Goal: Use online tool/utility: Utilize a website feature to perform a specific function

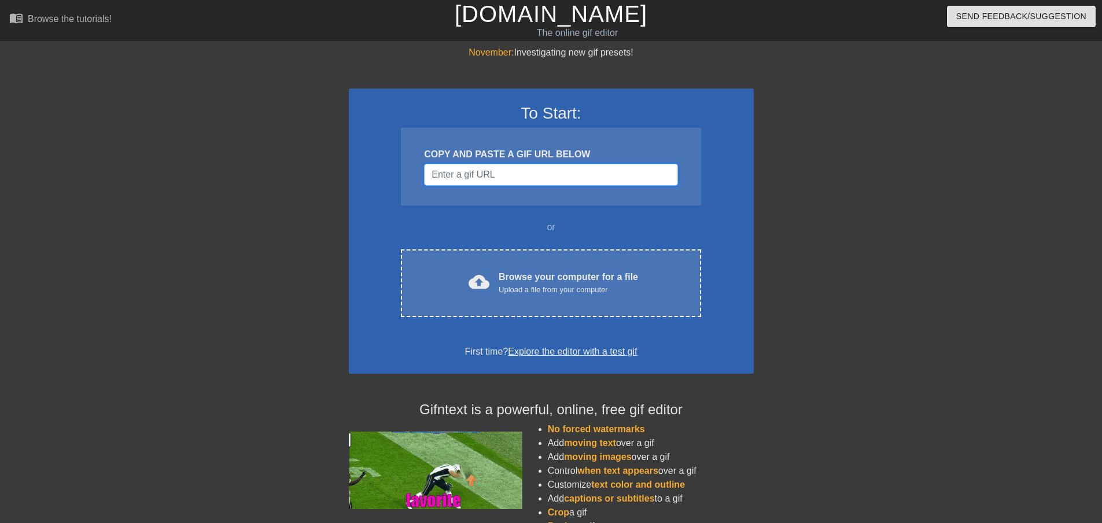
click at [470, 175] on input "Username" at bounding box center [550, 175] width 253 height 22
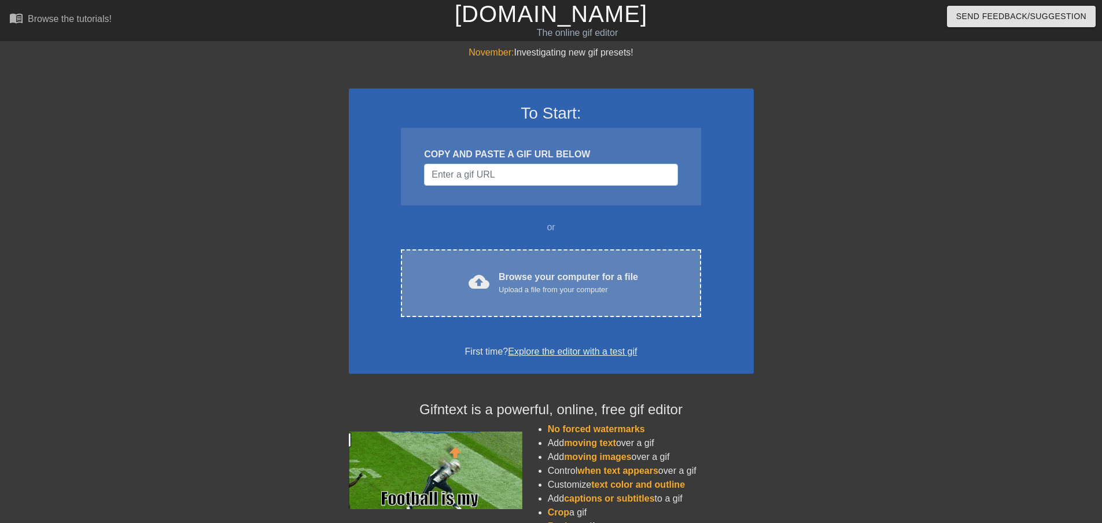
click at [512, 260] on div "cloud_upload Browse your computer for a file Upload a file from your computer C…" at bounding box center [551, 283] width 300 height 68
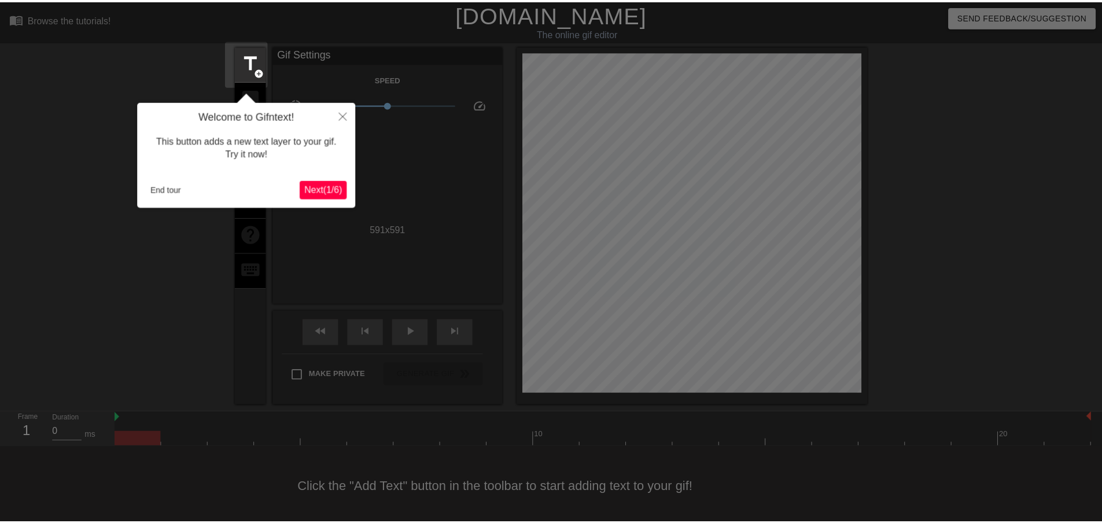
scroll to position [13, 0]
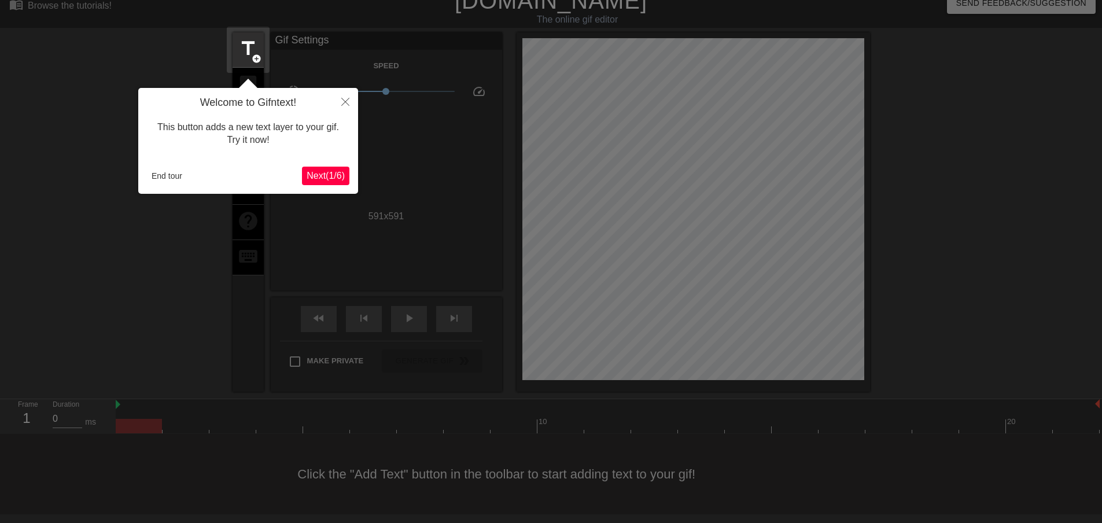
click at [324, 173] on span "Next ( 1 / 6 )" at bounding box center [325, 176] width 38 height 10
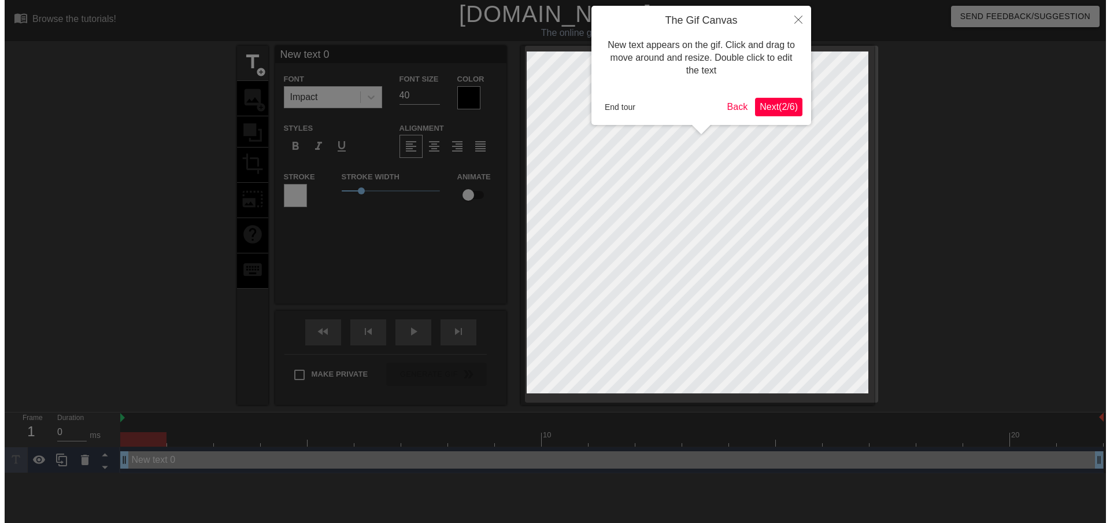
scroll to position [0, 0]
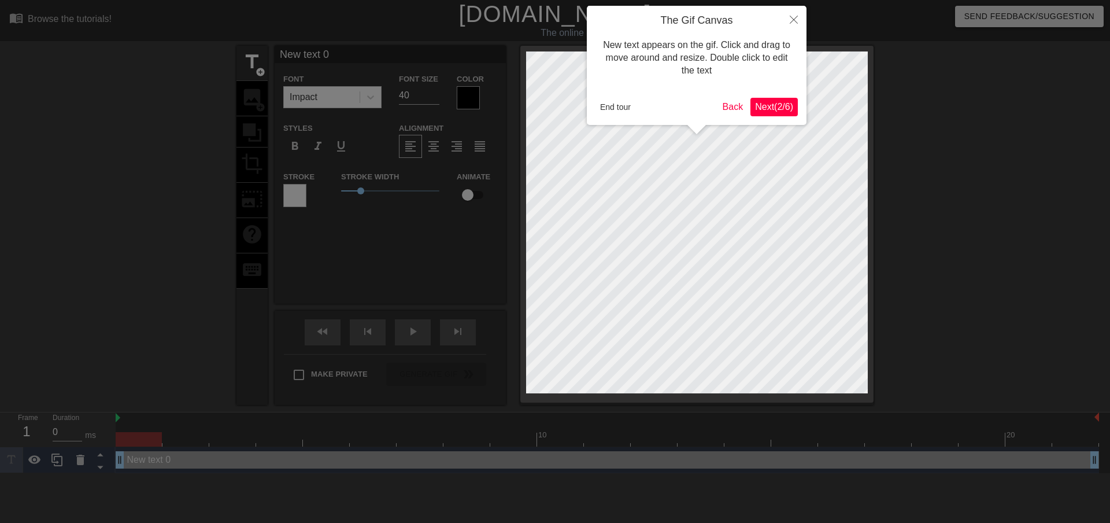
click at [766, 104] on span "Next ( 2 / 6 )" at bounding box center [774, 107] width 38 height 10
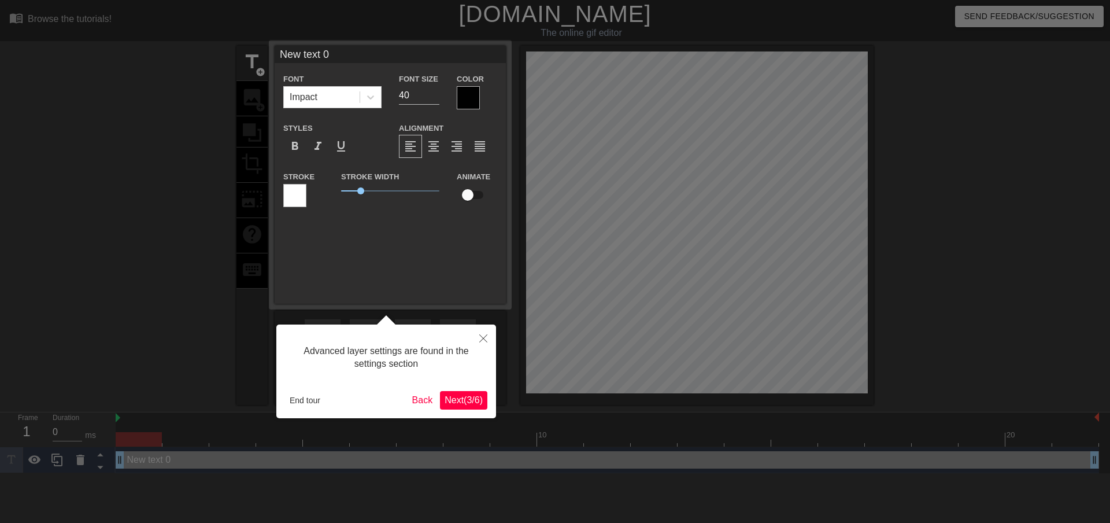
click at [460, 396] on span "Next ( 3 / 6 )" at bounding box center [464, 400] width 38 height 10
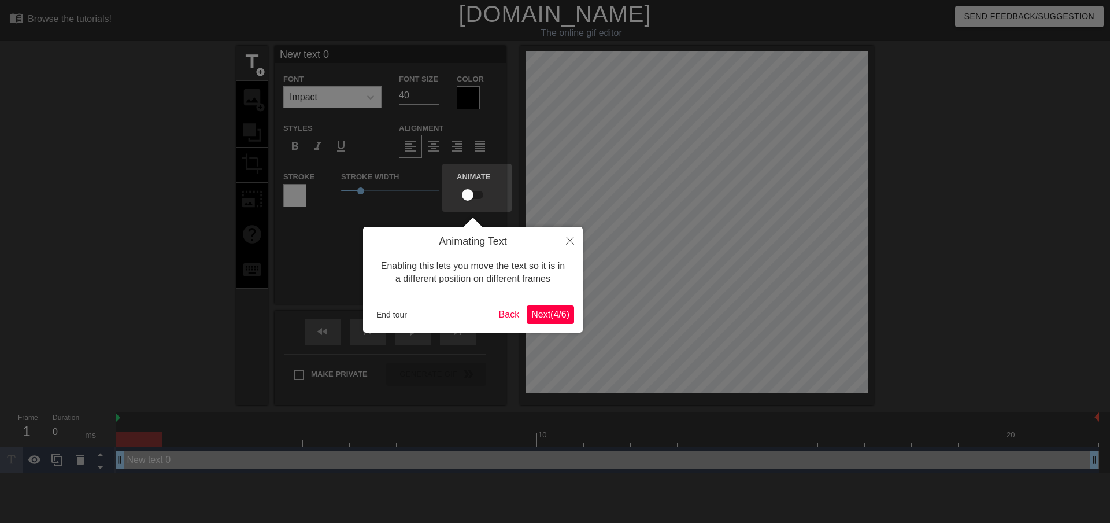
click at [542, 311] on span "Next ( 4 / 6 )" at bounding box center [550, 314] width 38 height 10
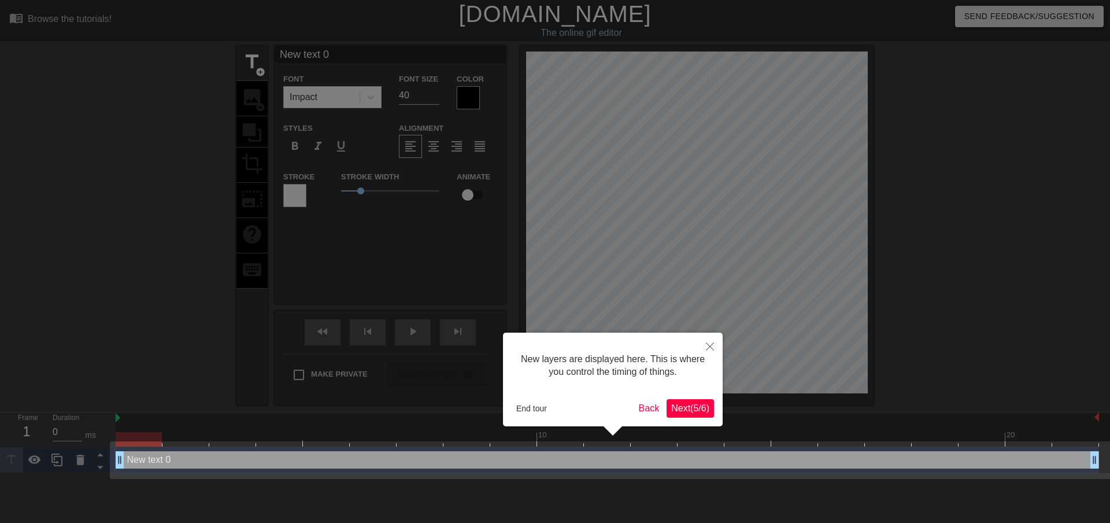
click at [679, 405] on span "Next ( 5 / 6 )" at bounding box center [690, 408] width 38 height 10
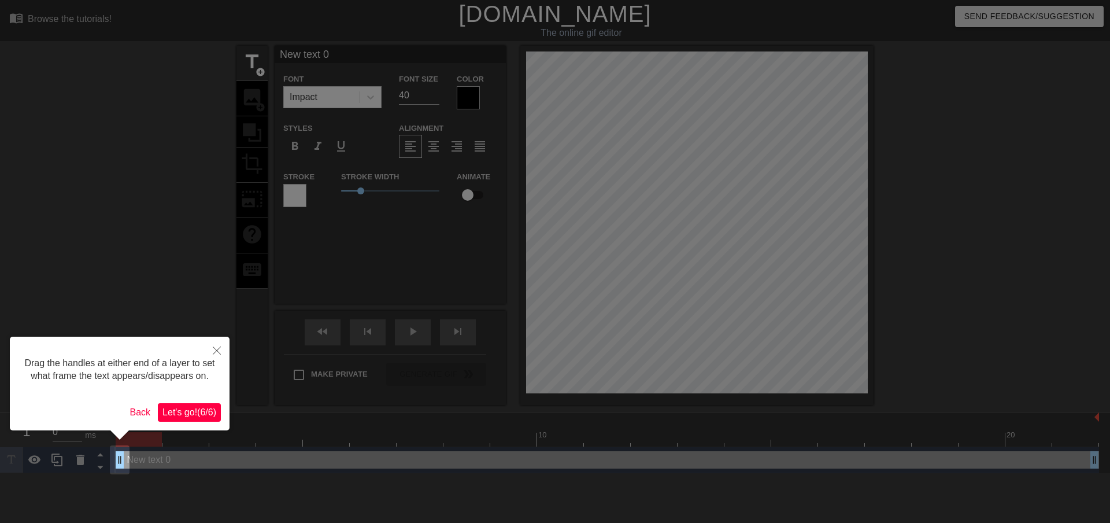
click at [192, 410] on span "Let's go! ( 6 / 6 )" at bounding box center [189, 412] width 54 height 10
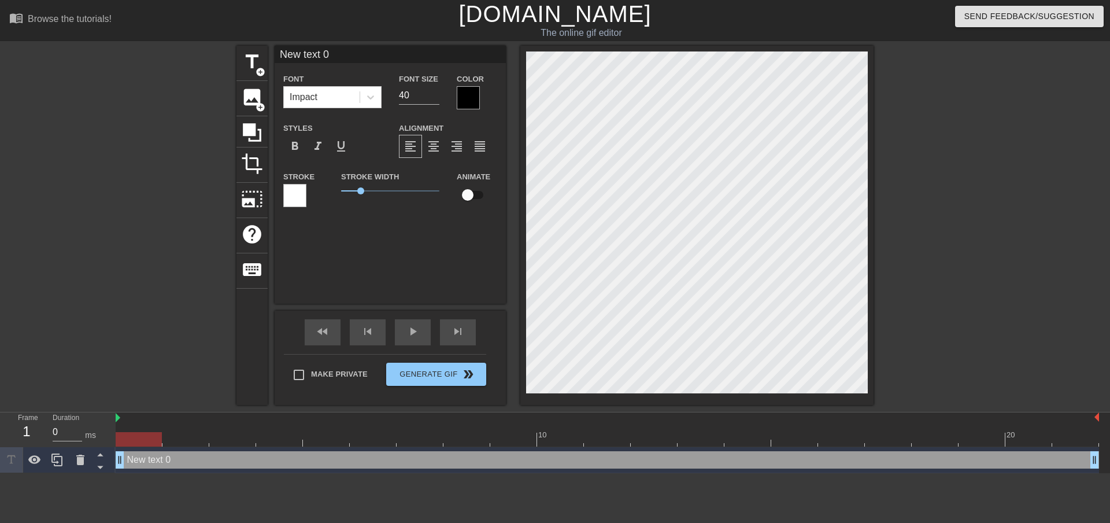
scroll to position [2, 3]
type input "New text"
type textarea "New text"
type input "New text"
type textarea "New text"
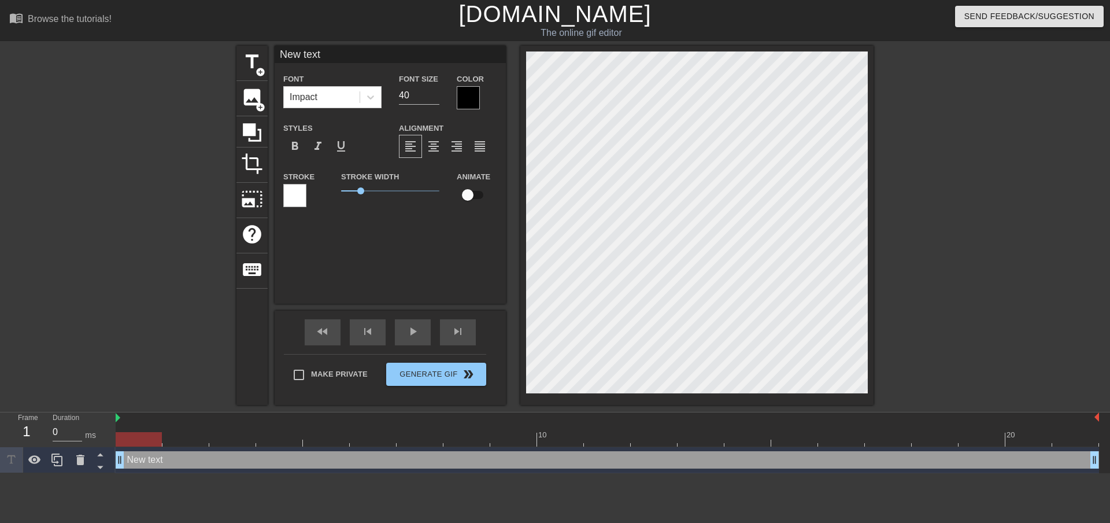
type input "New tex"
type textarea "New tex"
type input "New te"
type textarea "New te"
type input "New t"
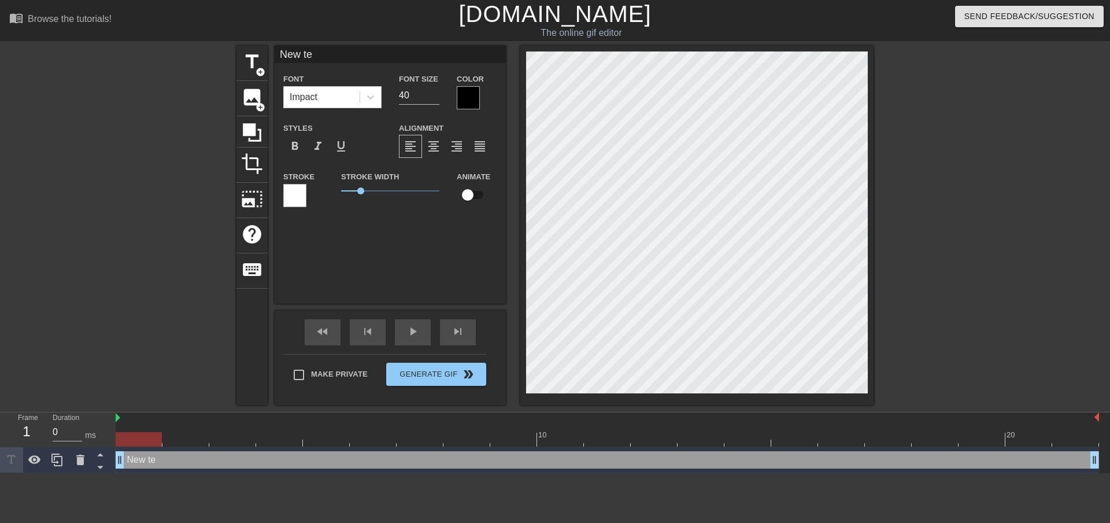
type textarea "New t"
type input "New"
type textarea "New"
type input "New"
type textarea "New"
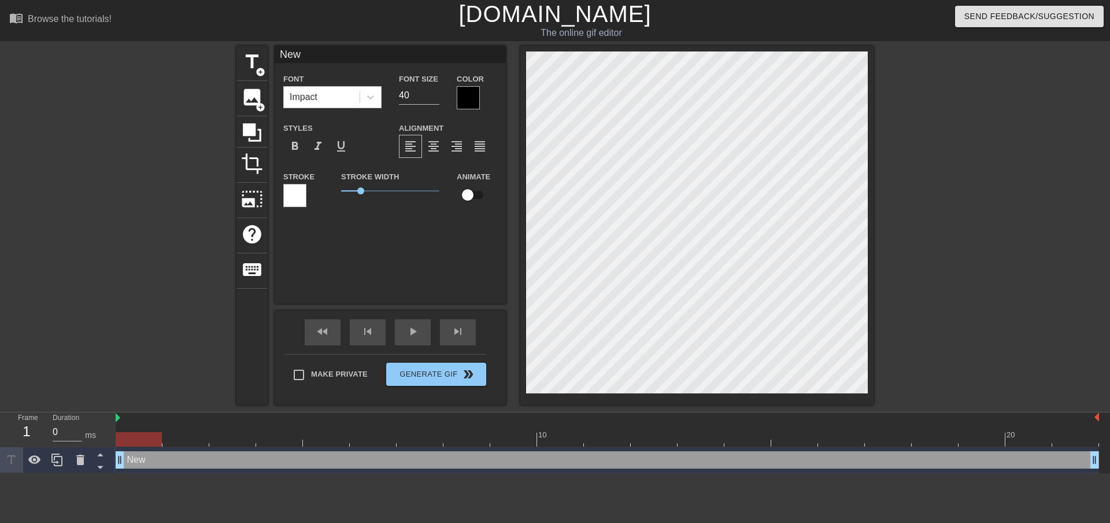
type input "Ne"
type textarea "Ne"
type input "N"
type textarea "N"
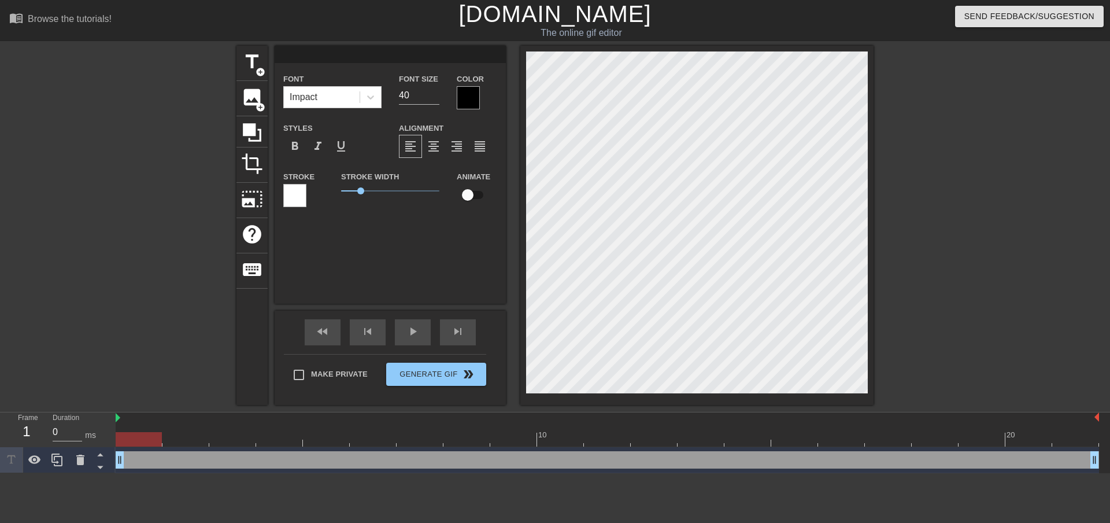
type input "L"
type textarea "L"
type input "Le"
type textarea "Le"
type input "Let"
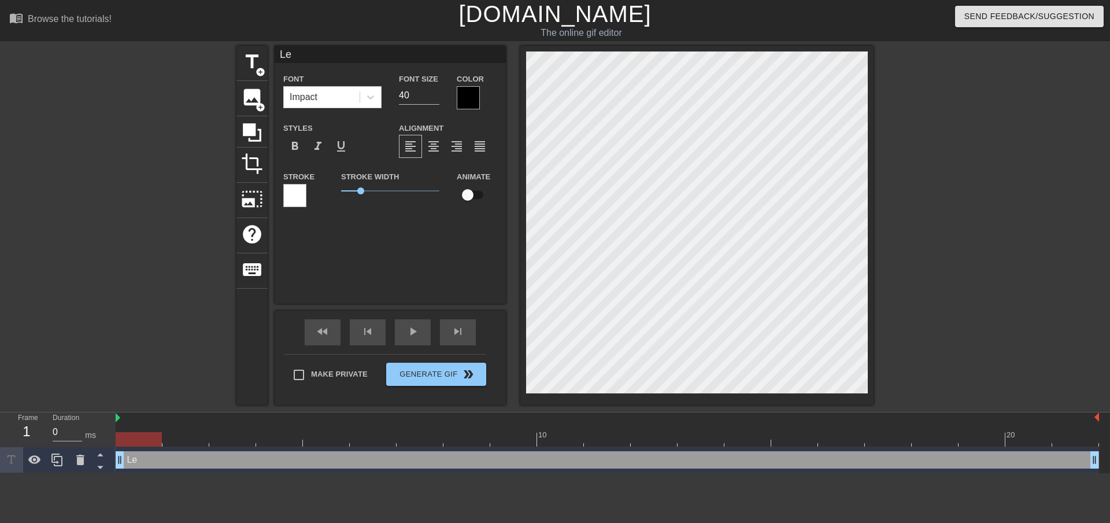
type textarea "Let"
type input "Lets"
type textarea "Lets"
type input "Lets"
type textarea "Lets"
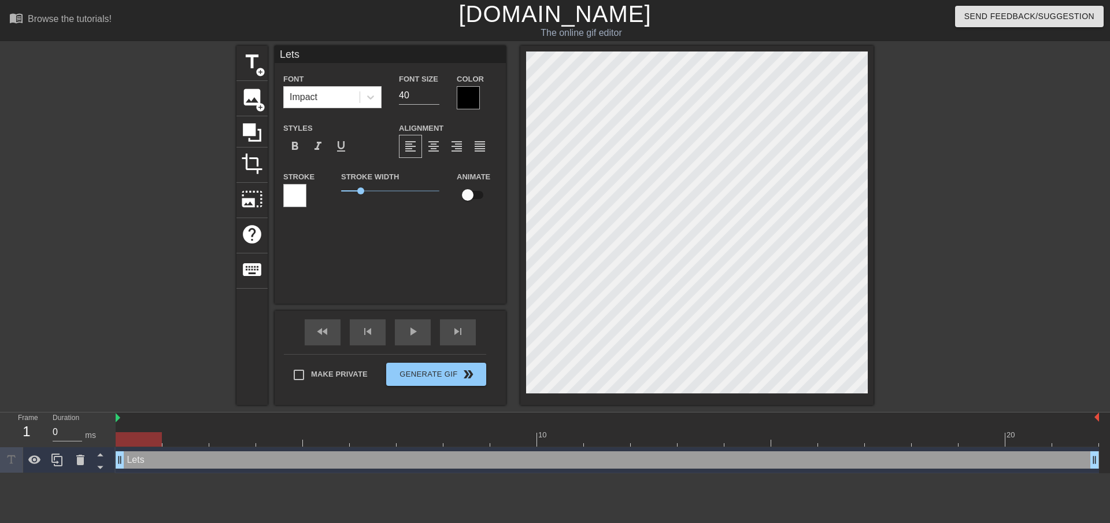
type input "Lets"
type textarea "Lets"
type input "Let"
type textarea "Let"
type input "Let'"
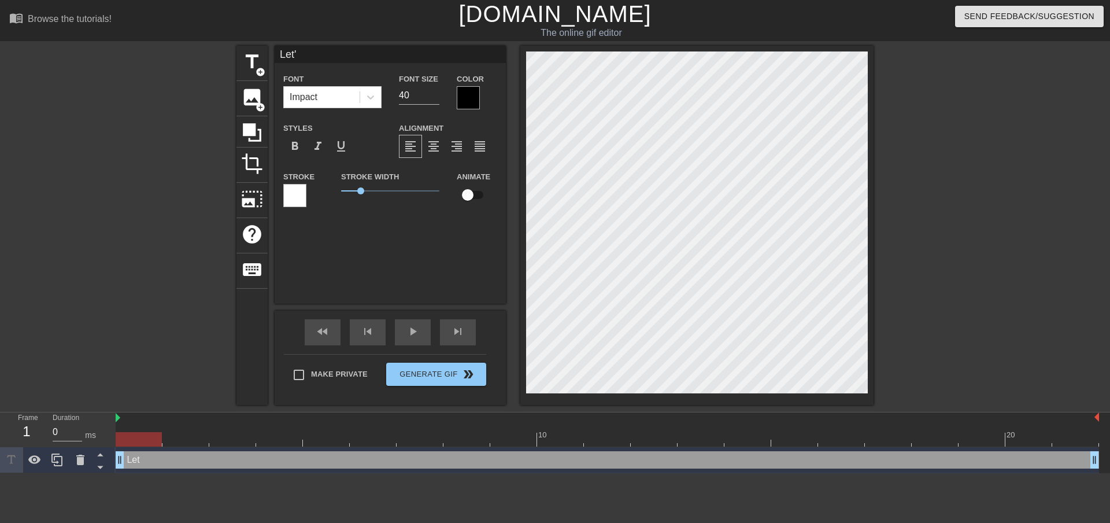
type textarea "Let'"
type input "Let's"
type textarea "Let's"
type input "Let's"
type textarea "Let's"
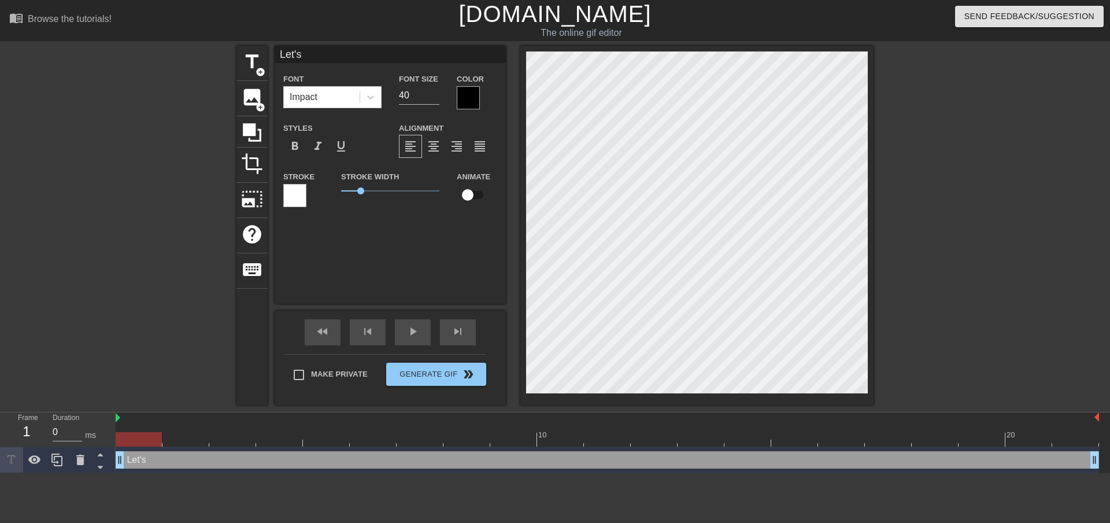
type input "Let's G"
type textarea "Let's G"
type input "Let's Go"
type textarea "Let's Go"
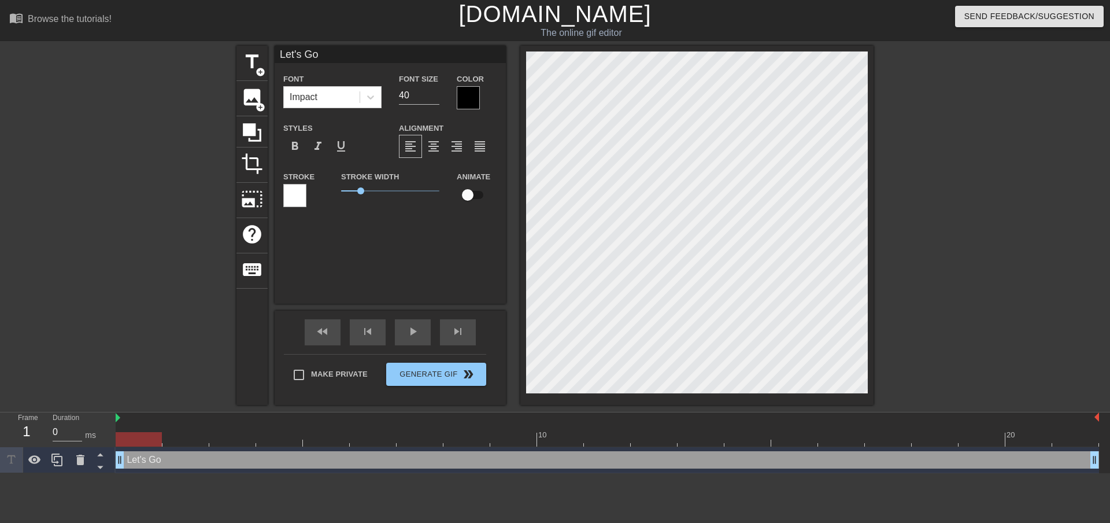
type input "Let's Go!"
type textarea "Let's Go!"
click at [359, 190] on span "0.9" at bounding box center [359, 190] width 7 height 7
click at [372, 97] on icon at bounding box center [370, 97] width 7 height 4
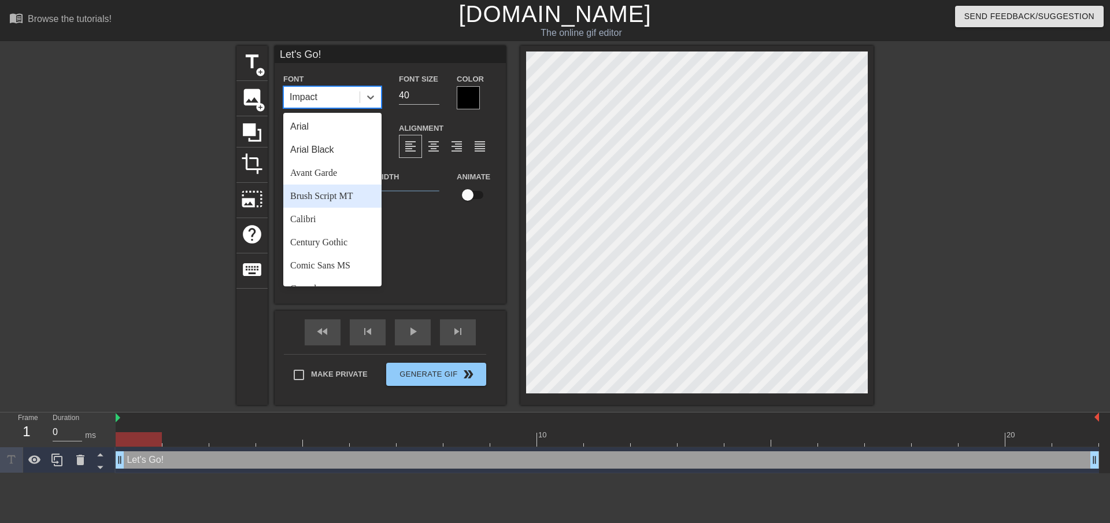
click at [329, 190] on div "Brush Script MT" at bounding box center [332, 195] width 98 height 23
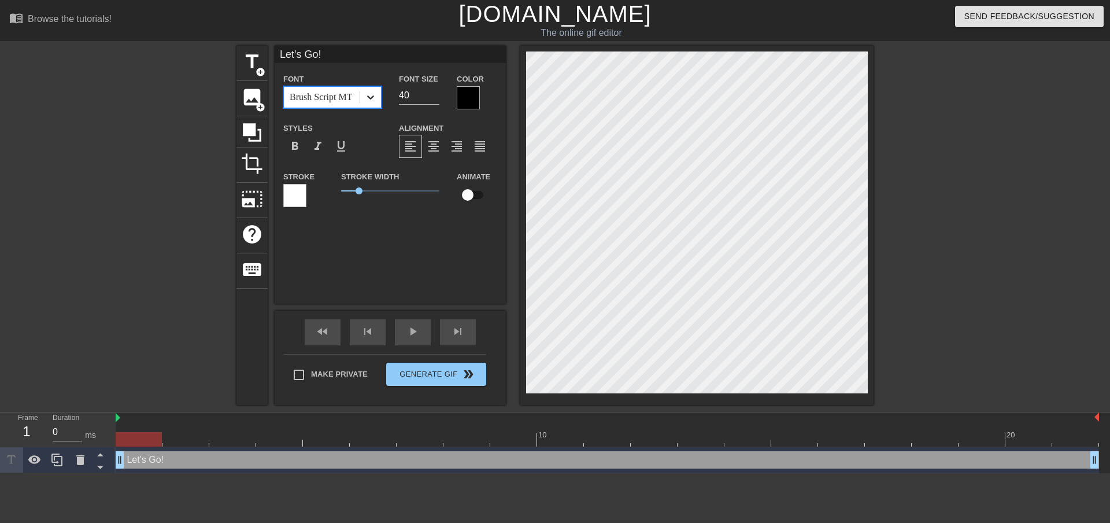
click at [371, 97] on icon at bounding box center [371, 97] width 12 height 12
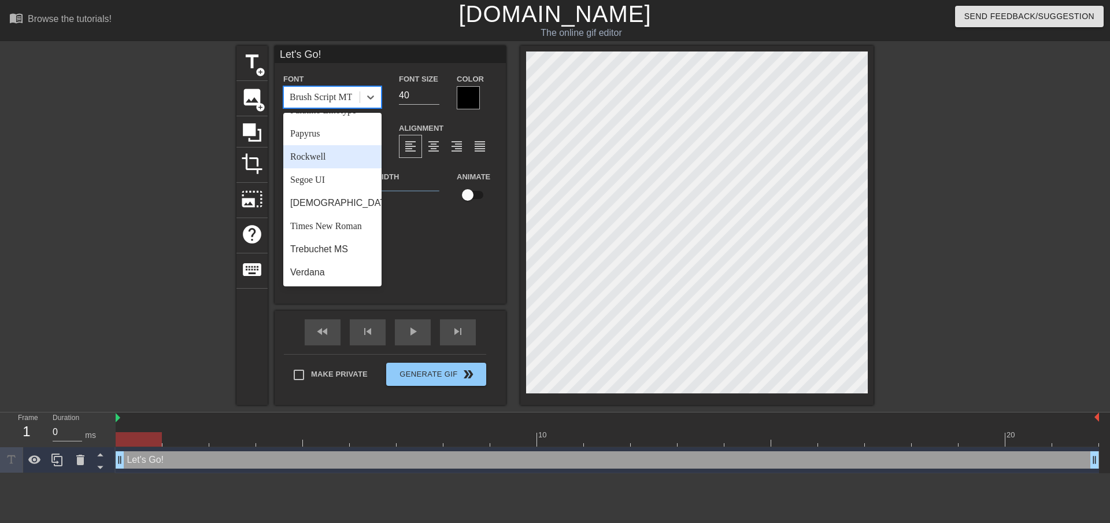
scroll to position [414, 0]
click at [320, 201] on div "[DEMOGRAPHIC_DATA]" at bounding box center [332, 202] width 98 height 23
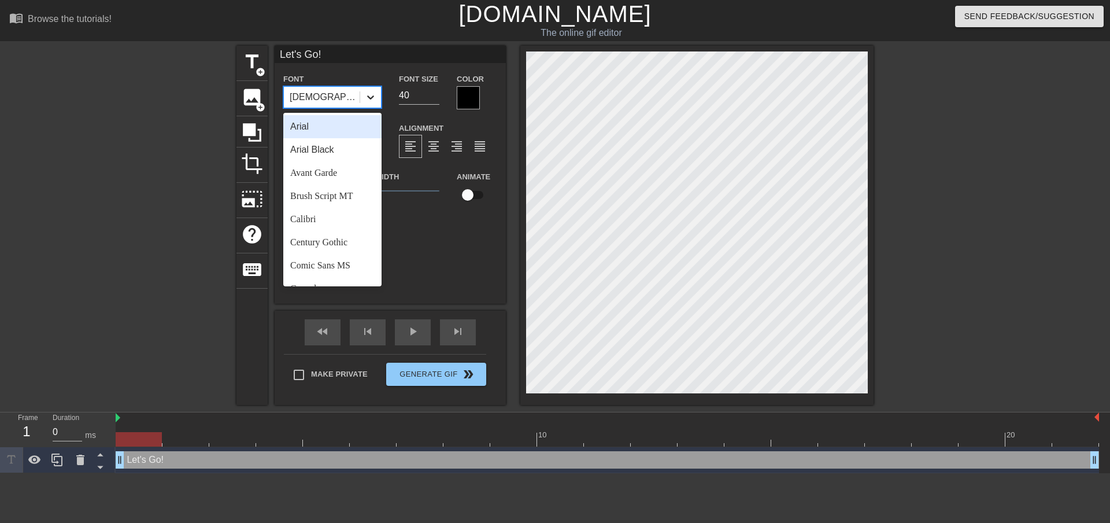
click at [370, 94] on icon at bounding box center [371, 97] width 12 height 12
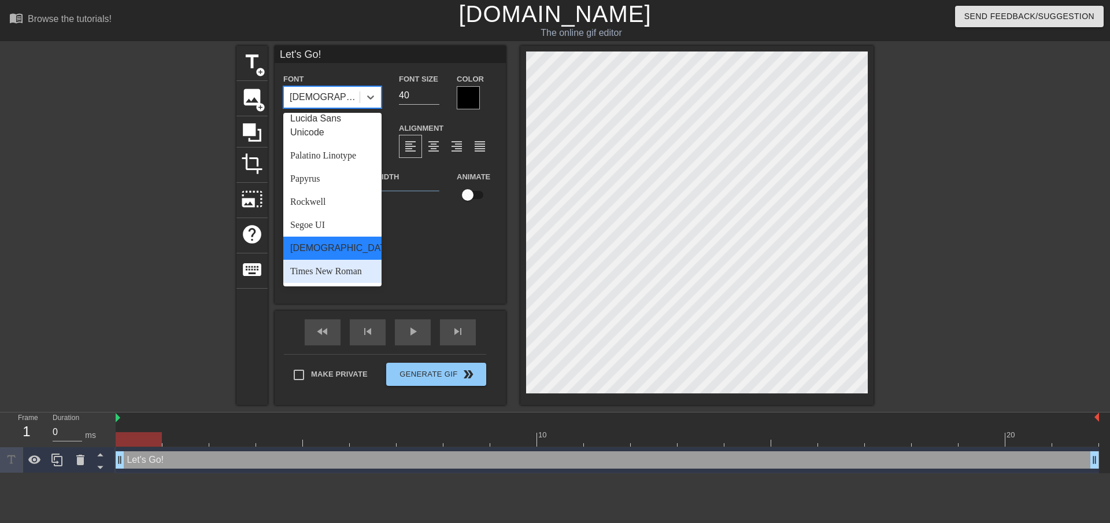
scroll to position [298, 0]
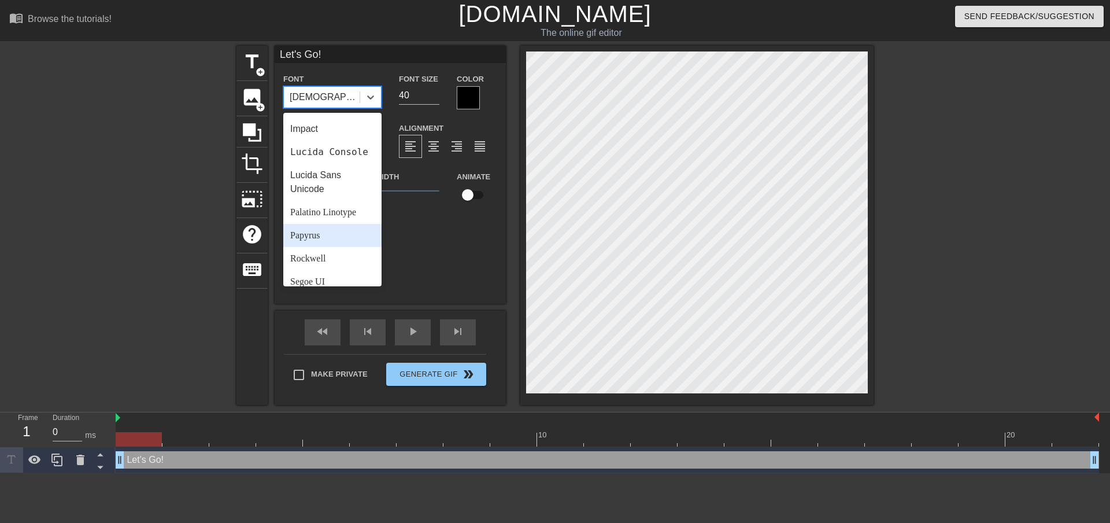
click at [316, 246] on div "Papyrus" at bounding box center [332, 235] width 98 height 23
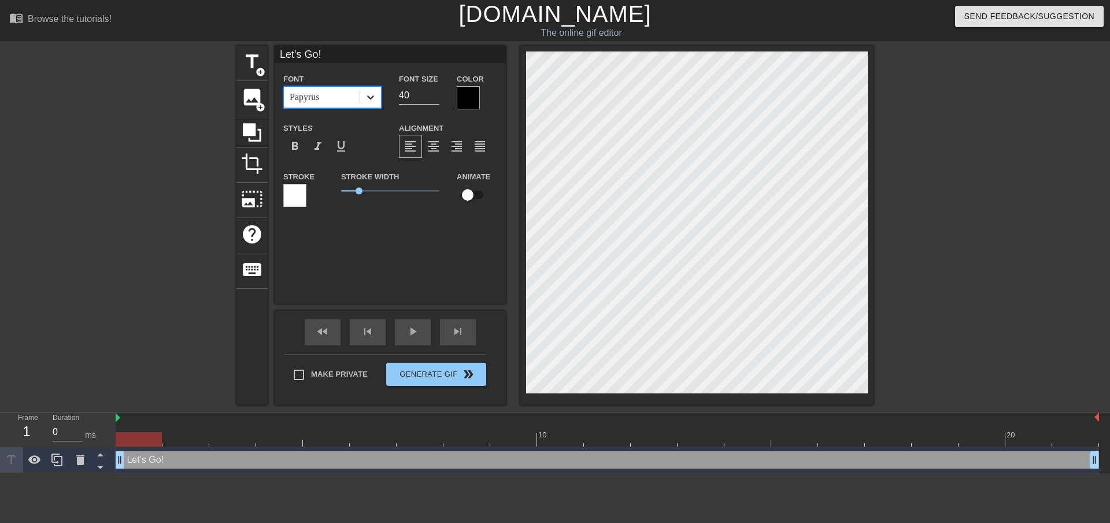
click at [374, 95] on icon at bounding box center [370, 97] width 7 height 4
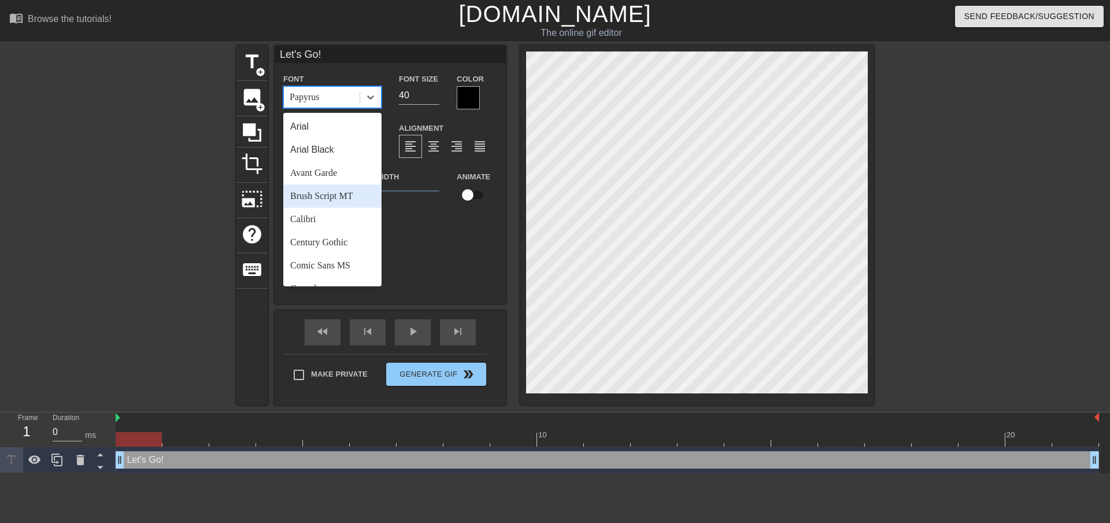
click at [327, 194] on div "Brush Script MT" at bounding box center [332, 195] width 98 height 23
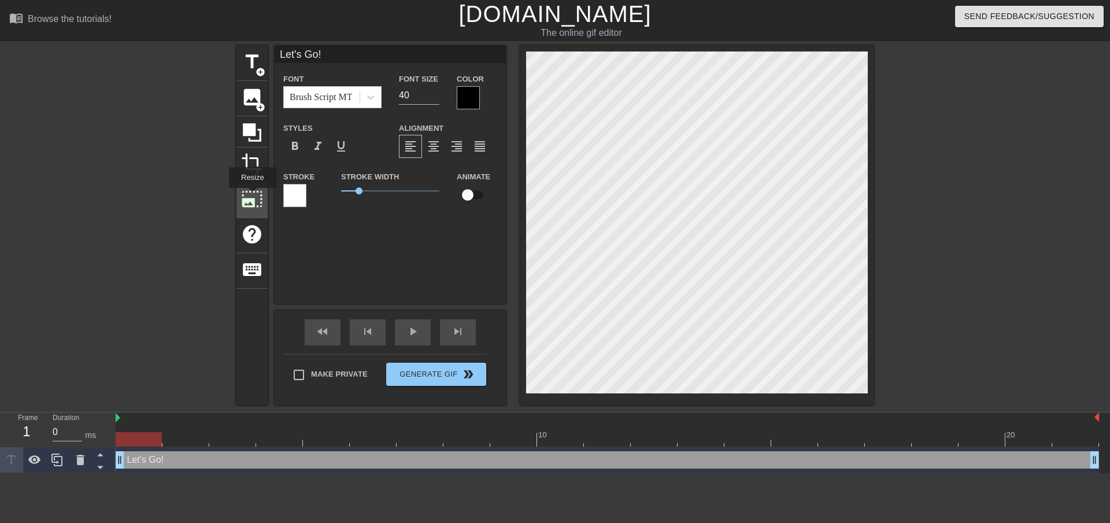
click at [252, 196] on span "photo_size_select_large" at bounding box center [252, 199] width 22 height 22
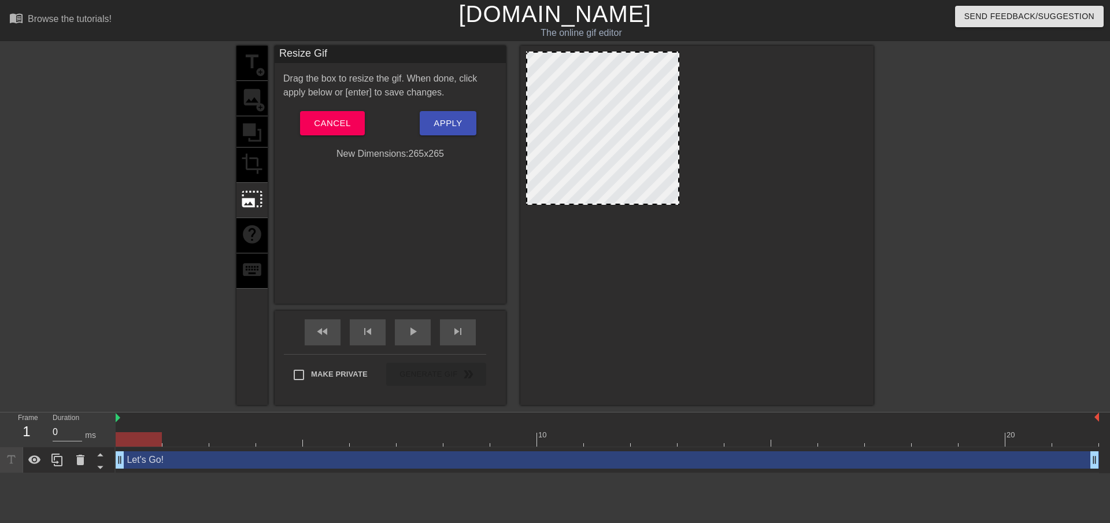
drag, startPoint x: 866, startPoint y: 54, endPoint x: 678, endPoint y: 72, distance: 189.4
click at [448, 123] on span "Apply" at bounding box center [448, 123] width 28 height 15
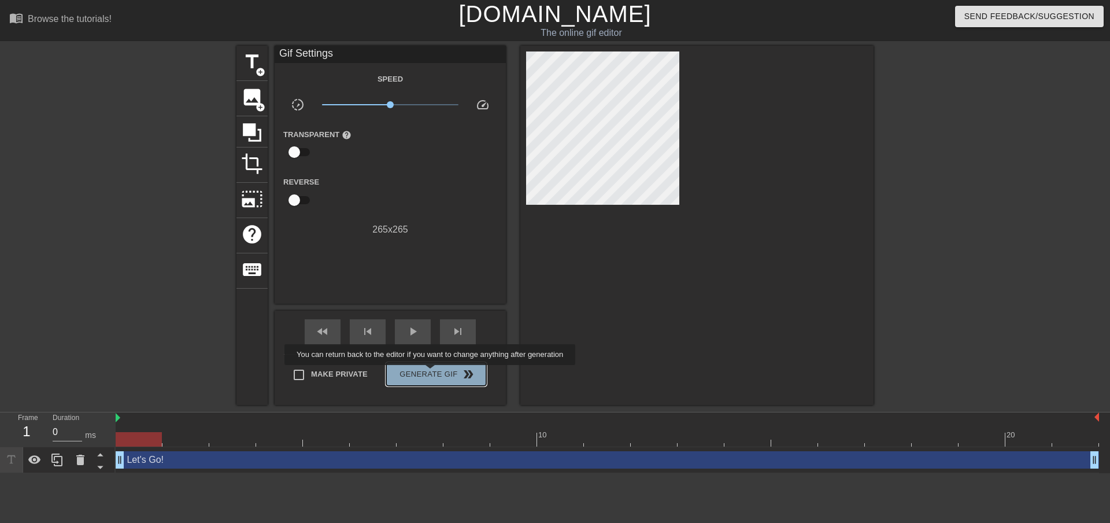
click at [431, 373] on span "Generate Gif double_arrow" at bounding box center [436, 374] width 91 height 14
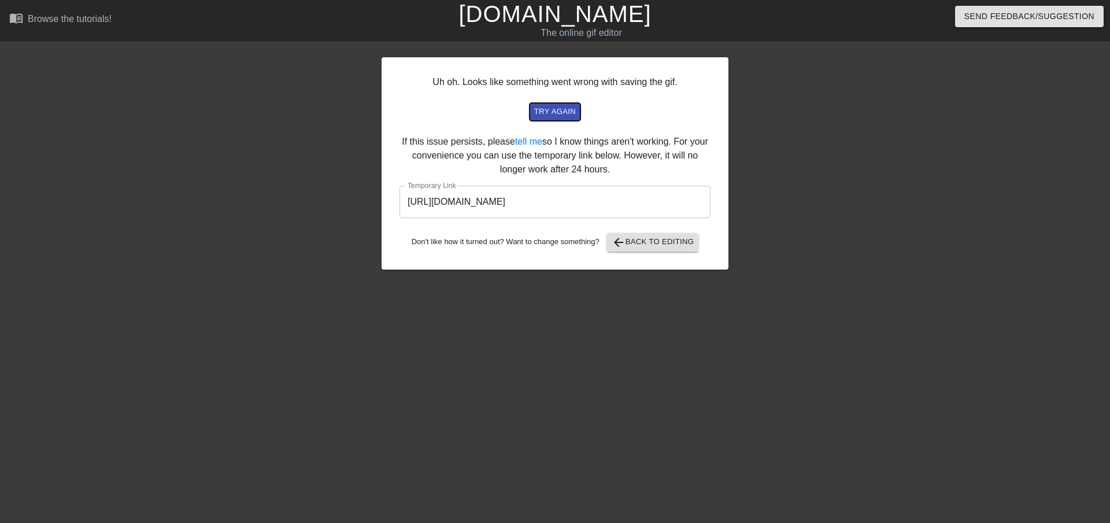
click at [556, 112] on span "try again" at bounding box center [555, 111] width 42 height 13
click at [642, 246] on span "arrow_back Back to Editing" at bounding box center [653, 242] width 83 height 14
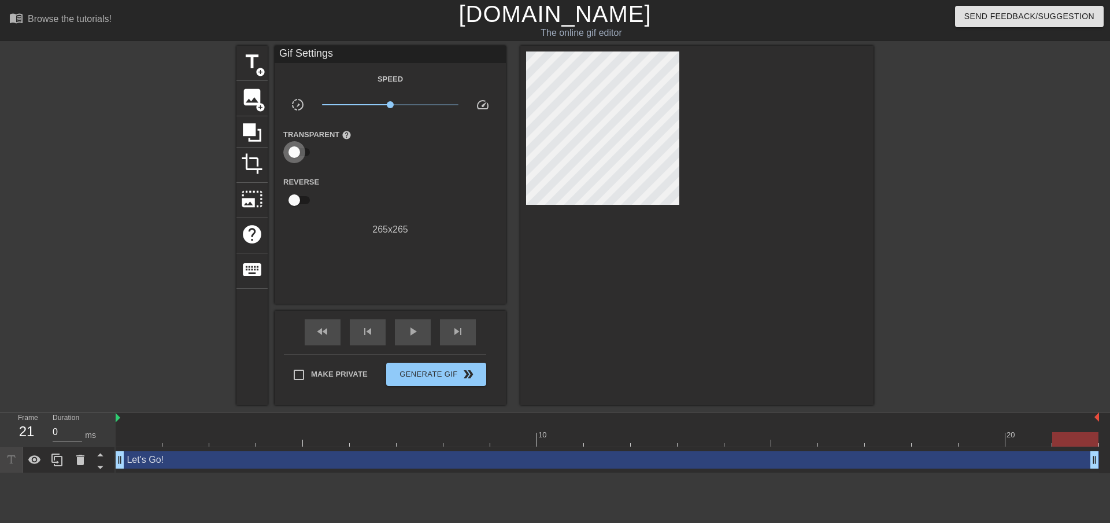
click at [295, 152] on input "checkbox" at bounding box center [294, 152] width 66 height 22
click at [295, 151] on input "checkbox" at bounding box center [305, 152] width 66 height 22
checkbox input "false"
drag, startPoint x: 391, startPoint y: 105, endPoint x: 422, endPoint y: 106, distance: 30.7
click at [422, 106] on span "x2.85" at bounding box center [421, 104] width 7 height 7
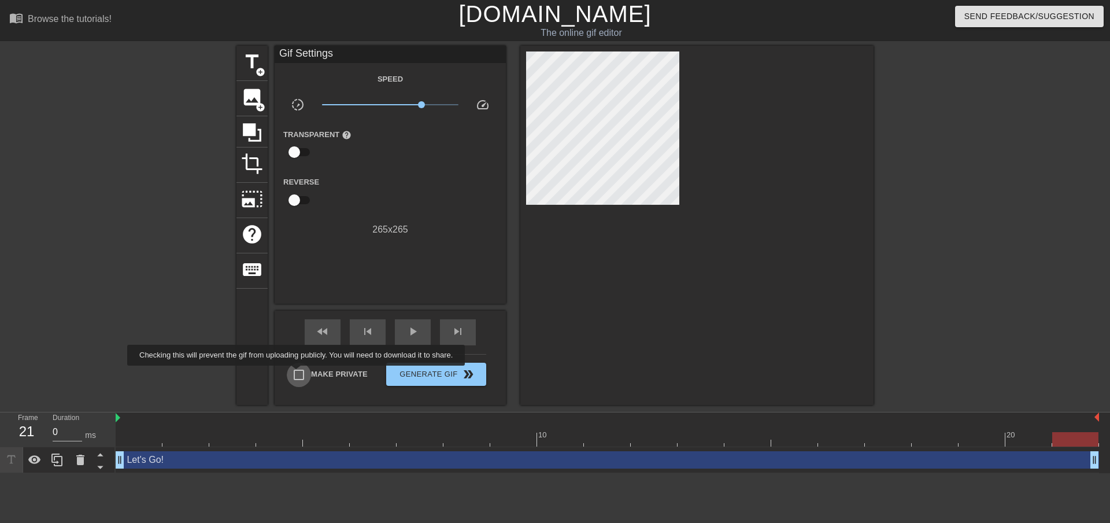
click at [298, 374] on input "Make Private" at bounding box center [299, 375] width 24 height 24
checkbox input "true"
click at [446, 371] on span "Generate Gif double_arrow" at bounding box center [436, 374] width 91 height 14
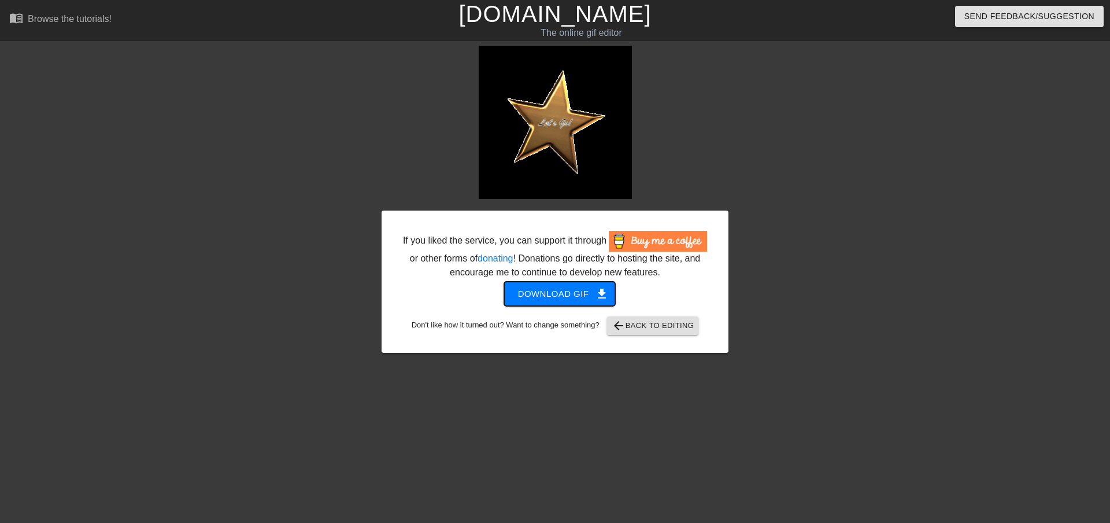
click at [556, 293] on span "Download gif get_app" at bounding box center [560, 293] width 84 height 15
click at [657, 322] on span "arrow_back Back to Editing" at bounding box center [653, 326] width 83 height 14
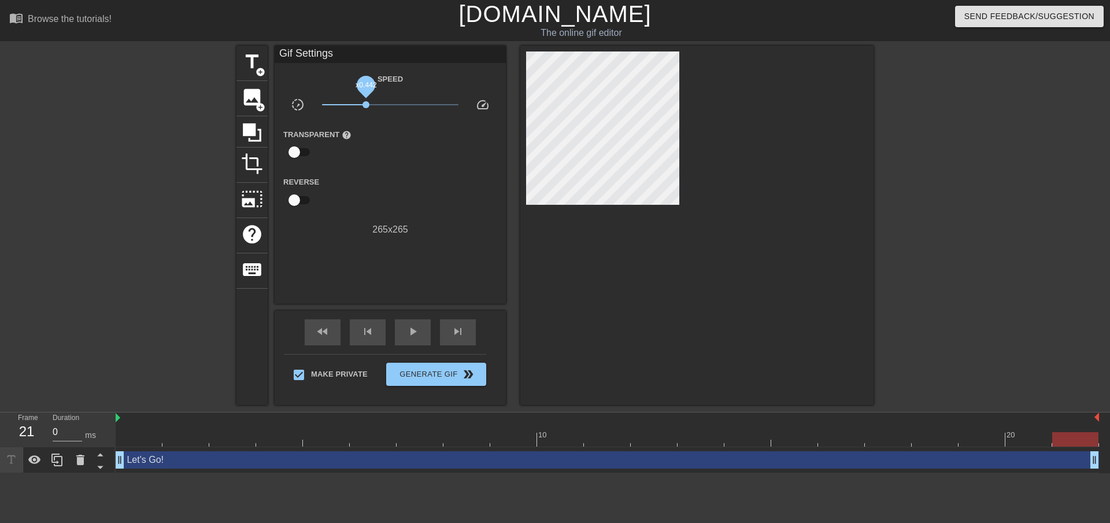
drag, startPoint x: 423, startPoint y: 104, endPoint x: 366, endPoint y: 104, distance: 56.7
click at [366, 104] on span "x0.442" at bounding box center [366, 104] width 7 height 7
click at [433, 373] on span "Generate Gif double_arrow" at bounding box center [436, 374] width 91 height 14
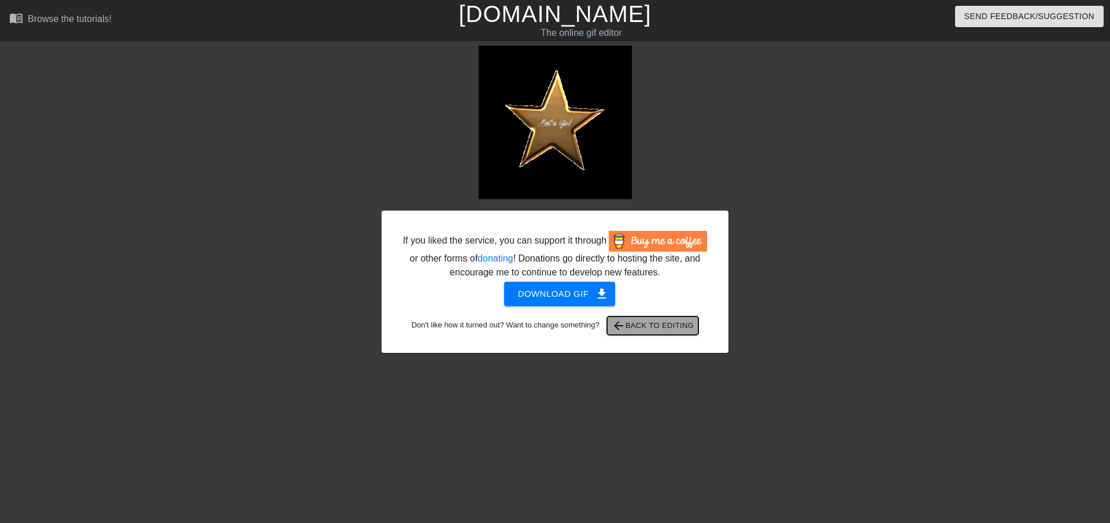
click at [639, 323] on span "arrow_back Back to Editing" at bounding box center [653, 326] width 83 height 14
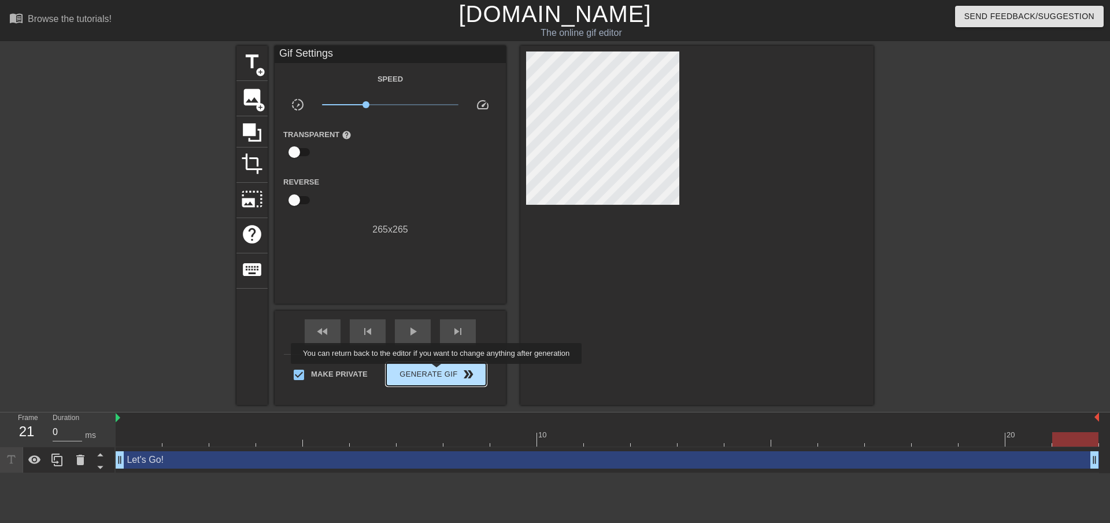
click at [438, 371] on span "Generate Gif double_arrow" at bounding box center [436, 374] width 91 height 14
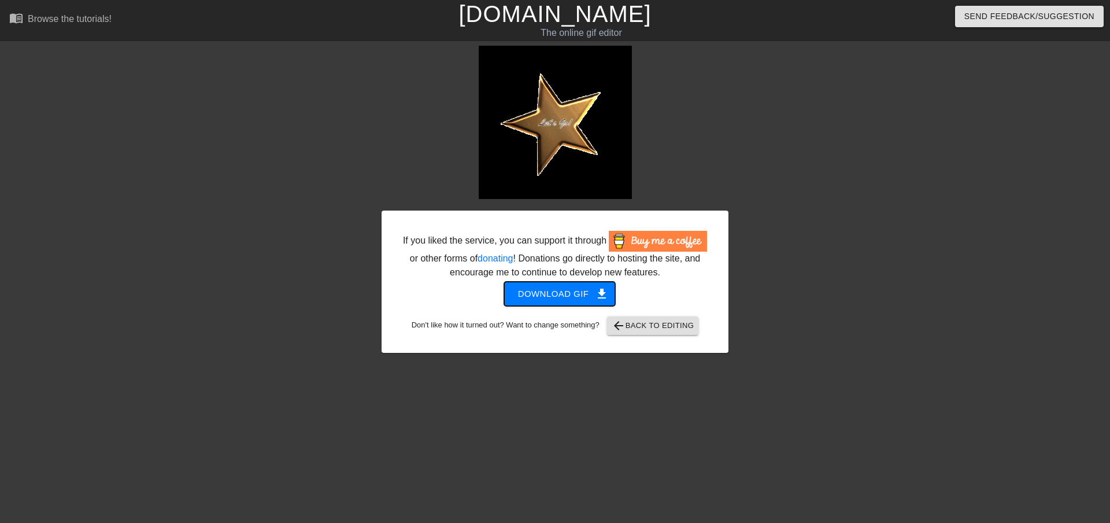
click at [579, 293] on span "Download gif get_app" at bounding box center [560, 293] width 84 height 15
